Goal: Browse casually

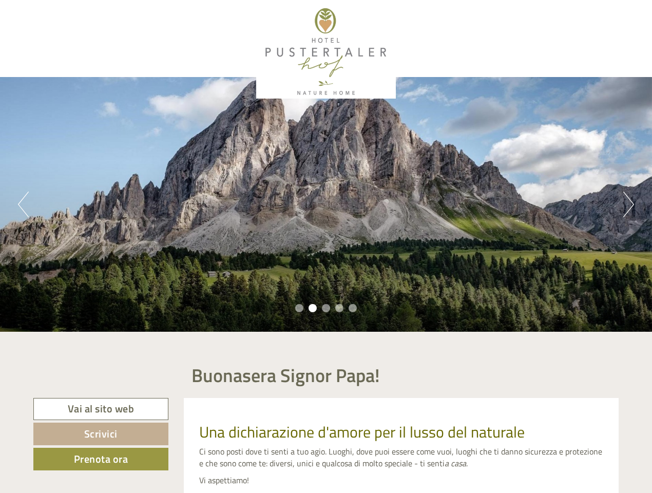
scroll to position [46, 0]
click at [326, 247] on div "Previous Next 1 2 3 4 5" at bounding box center [326, 204] width 652 height 255
click at [23, 204] on button "Previous" at bounding box center [23, 205] width 11 height 26
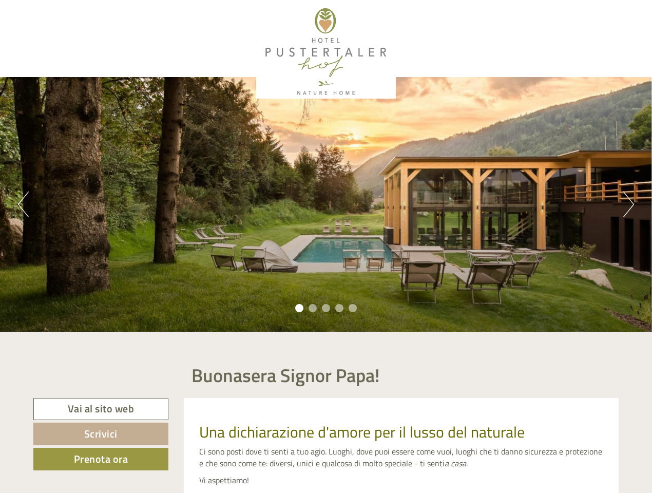
click at [326, 204] on div "Previous Next 1 2 3 4 5" at bounding box center [326, 204] width 652 height 255
click at [629, 204] on button "Next" at bounding box center [629, 205] width 11 height 26
click at [299, 308] on li "1" at bounding box center [299, 308] width 8 height 8
click at [313, 308] on li "2" at bounding box center [313, 308] width 8 height 8
click at [326, 308] on li "3" at bounding box center [326, 308] width 8 height 8
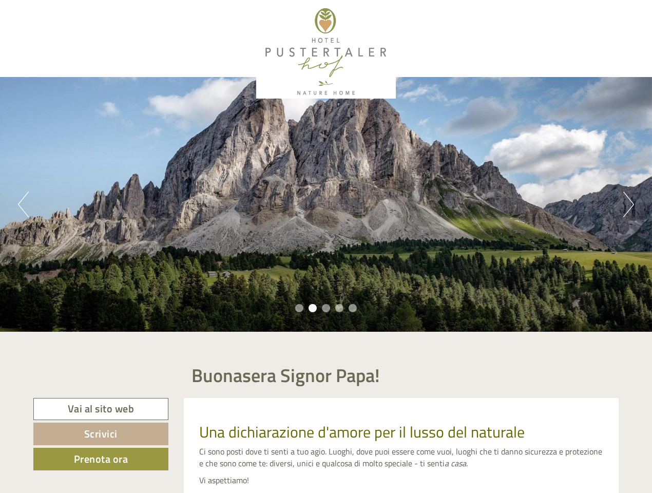
click at [340, 308] on li "4" at bounding box center [339, 308] width 8 height 8
click at [353, 308] on li "5" at bounding box center [353, 308] width 8 height 8
